Goal: Task Accomplishment & Management: Manage account settings

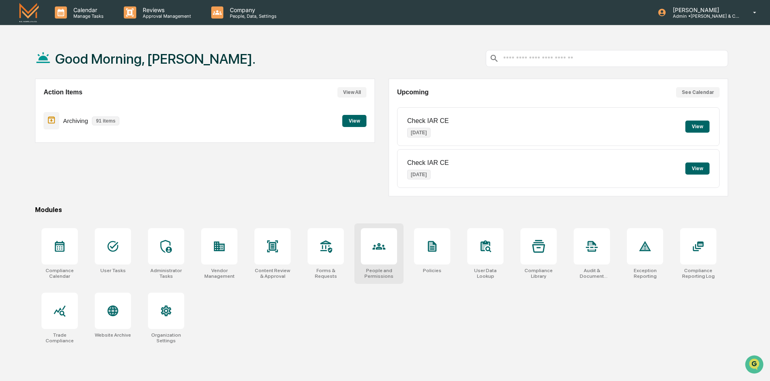
click at [387, 271] on div "People and Permissions" at bounding box center [379, 273] width 36 height 11
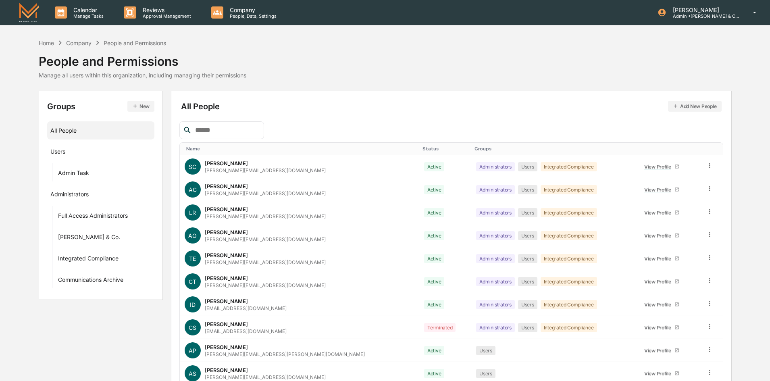
click at [239, 130] on input "text" at bounding box center [226, 130] width 69 height 10
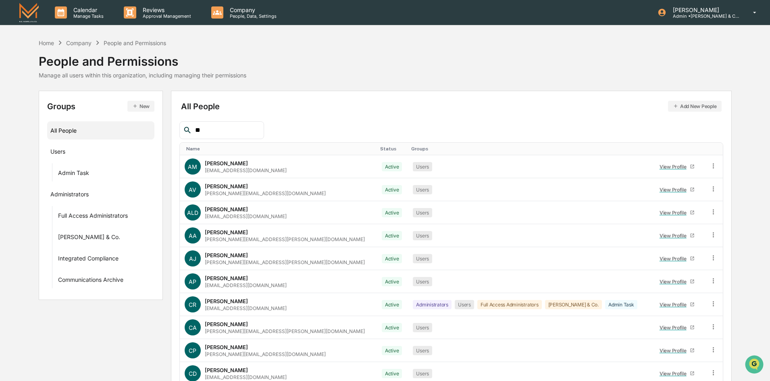
type input "*"
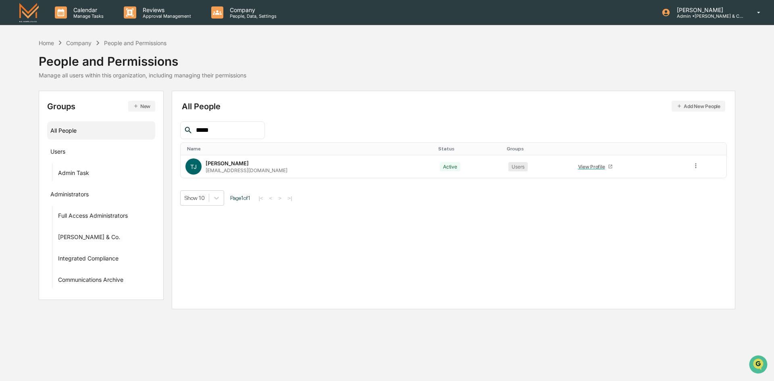
type input "*****"
click at [42, 43] on div "Home" at bounding box center [46, 43] width 15 height 7
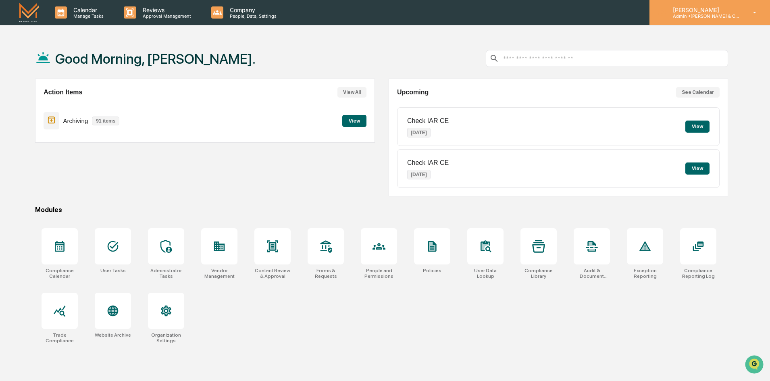
click at [716, 15] on p "Admin • M.S. Howells & Co. - BD" at bounding box center [704, 16] width 75 height 6
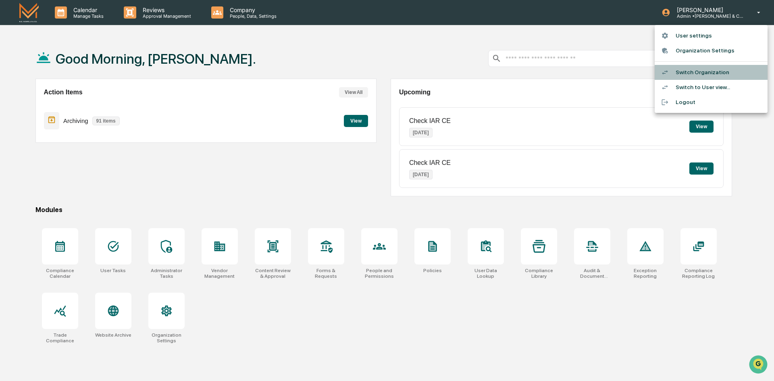
click at [707, 72] on li "Switch Organization" at bounding box center [711, 72] width 113 height 15
